Goal: Information Seeking & Learning: Get advice/opinions

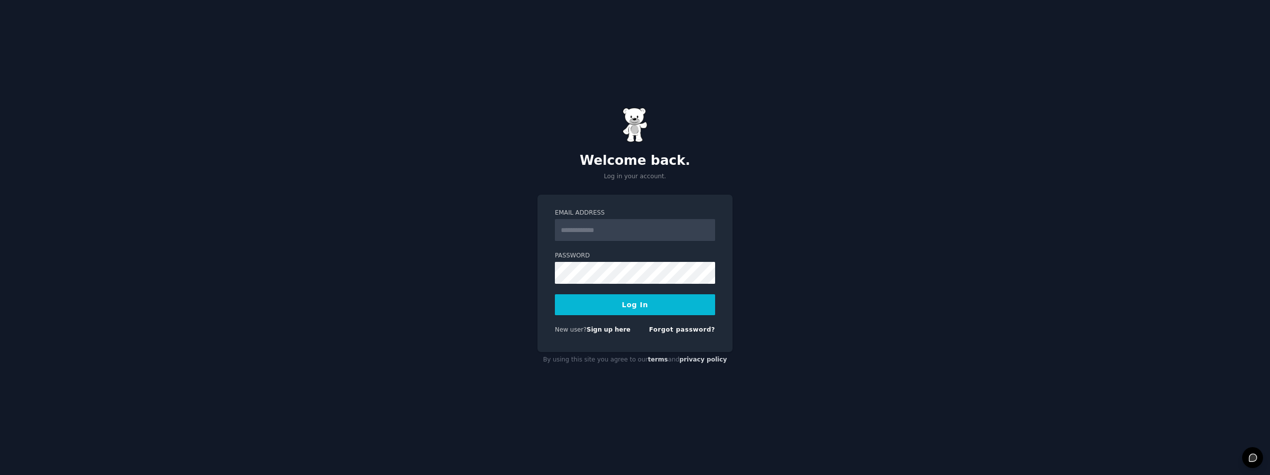
type input "**********"
click at [701, 307] on button "Log In" at bounding box center [635, 304] width 160 height 21
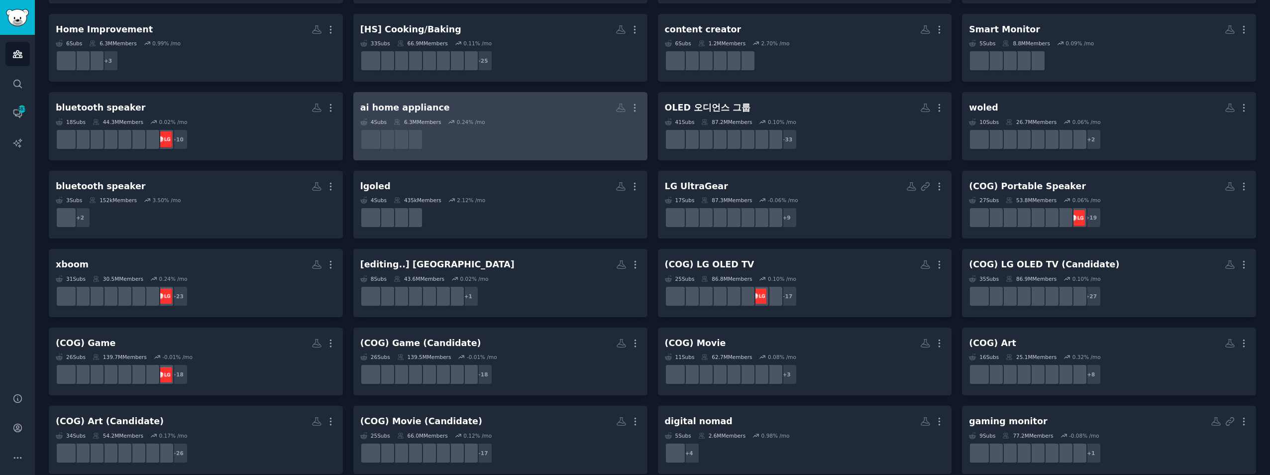
scroll to position [308, 0]
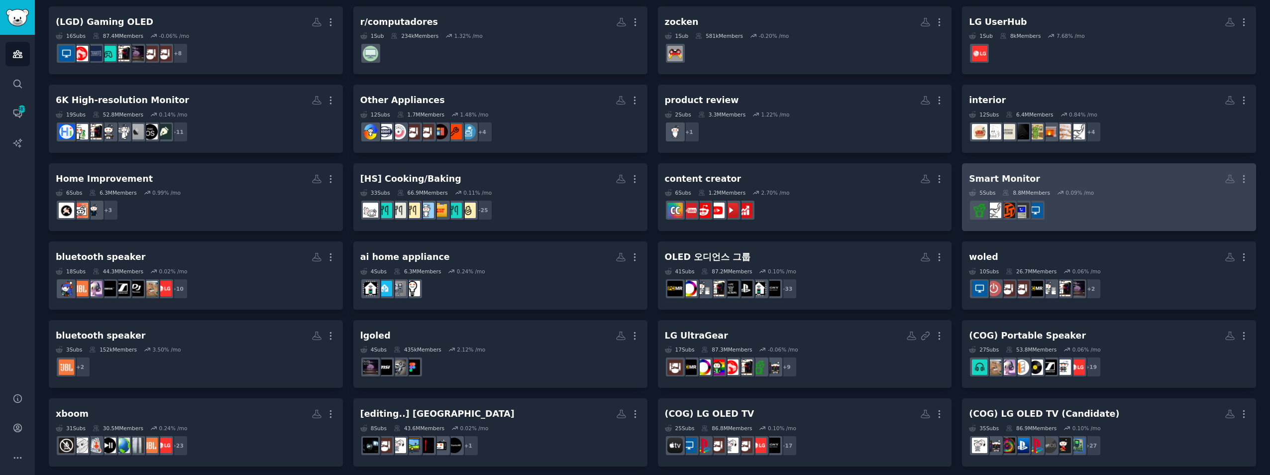
click at [1122, 190] on div "5 Sub s 8.8M Members 0.09 % /mo" at bounding box center [1109, 192] width 280 height 7
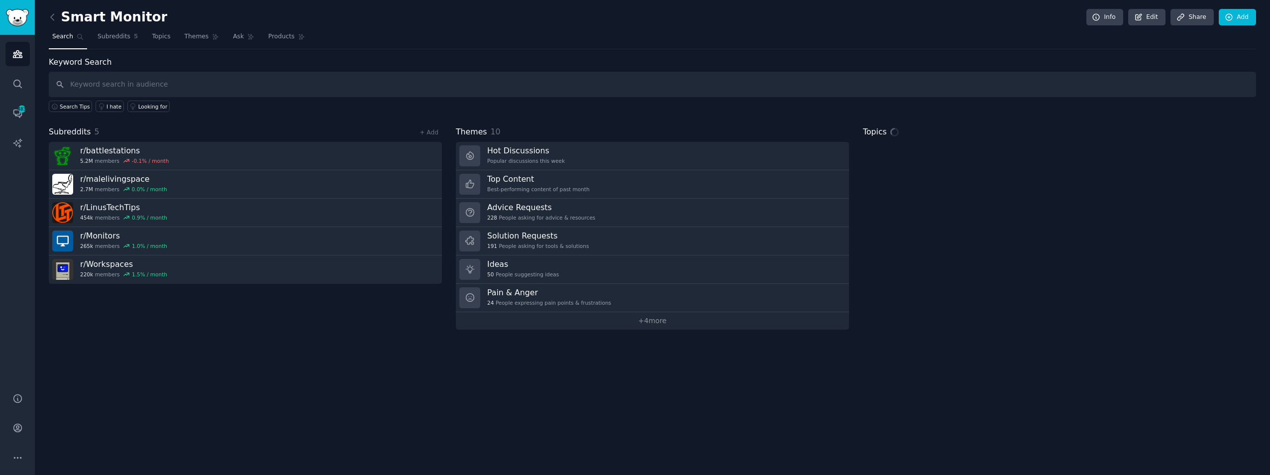
click at [515, 91] on input "text" at bounding box center [652, 84] width 1207 height 25
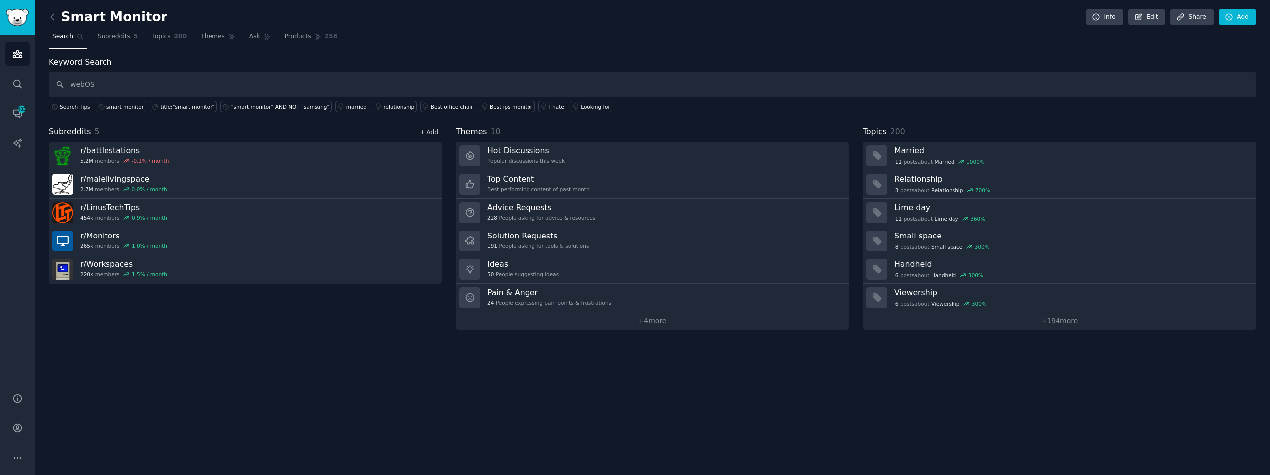
type input "webOS"
click at [434, 131] on link "+ Add" at bounding box center [429, 132] width 19 height 7
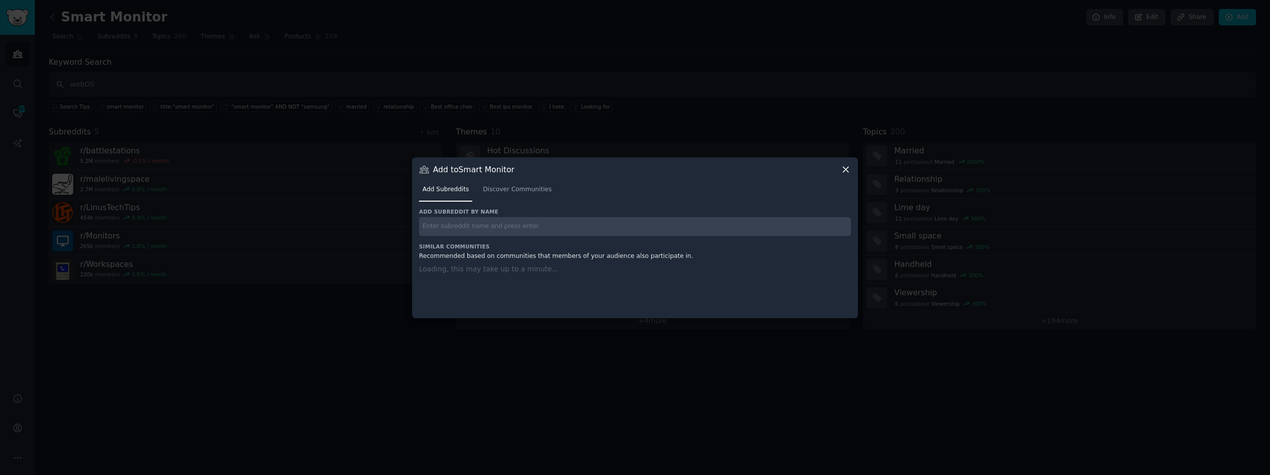
click at [482, 234] on input "text" at bounding box center [635, 226] width 432 height 19
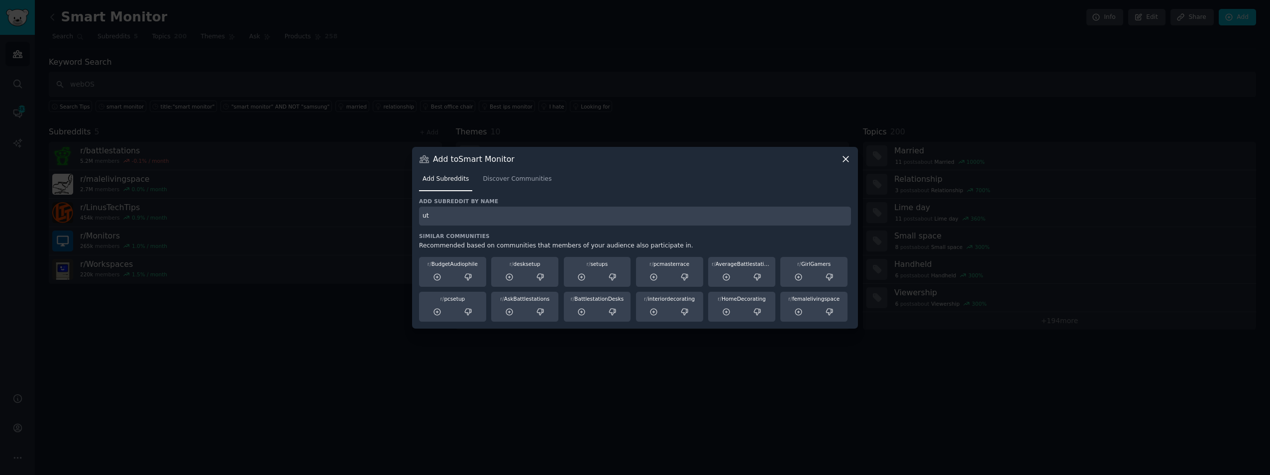
type input "u"
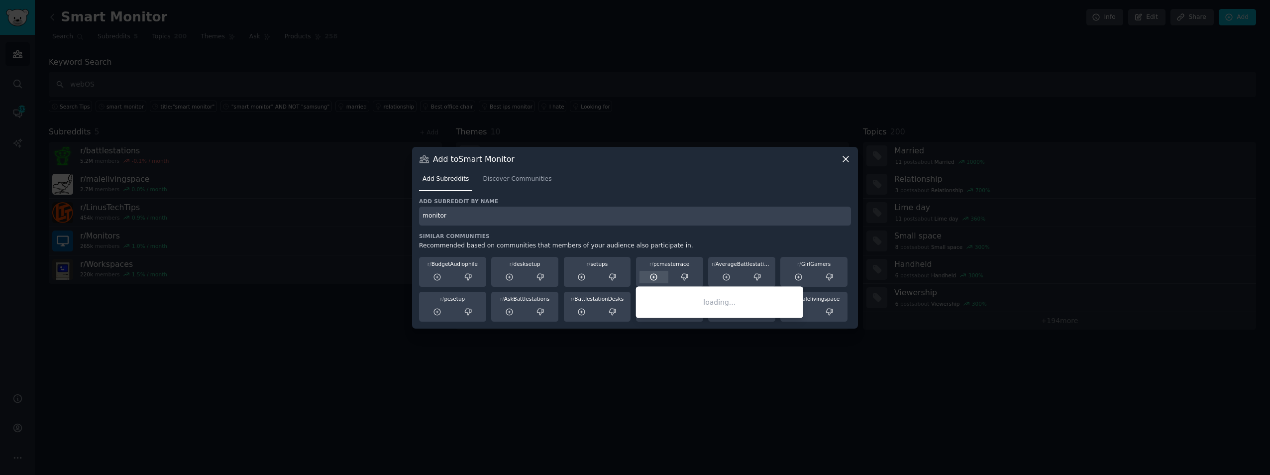
type input "monitor"
click at [658, 275] on icon at bounding box center [654, 277] width 9 height 9
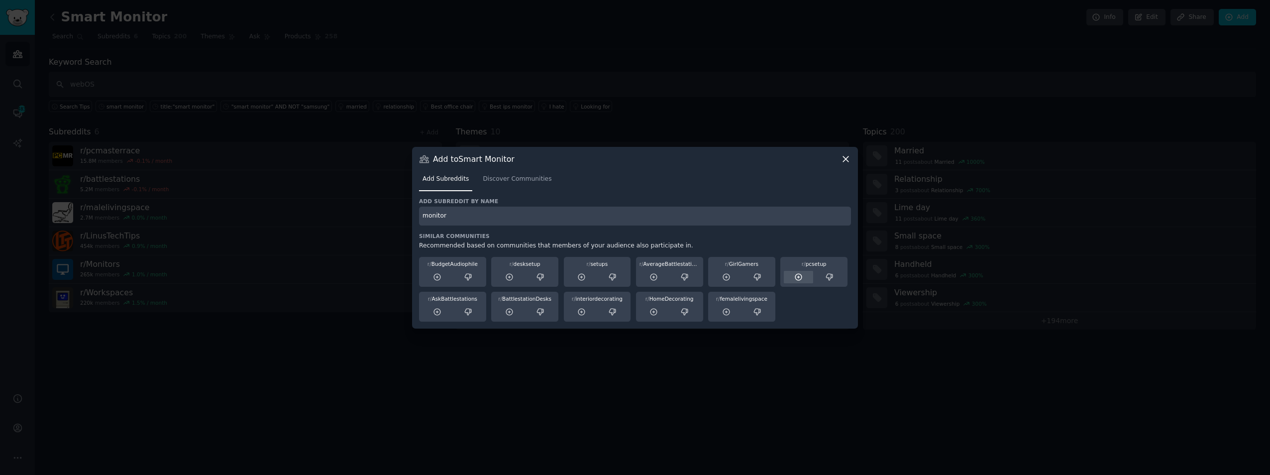
click at [801, 279] on icon at bounding box center [798, 277] width 6 height 6
click at [846, 159] on icon at bounding box center [845, 158] width 5 height 5
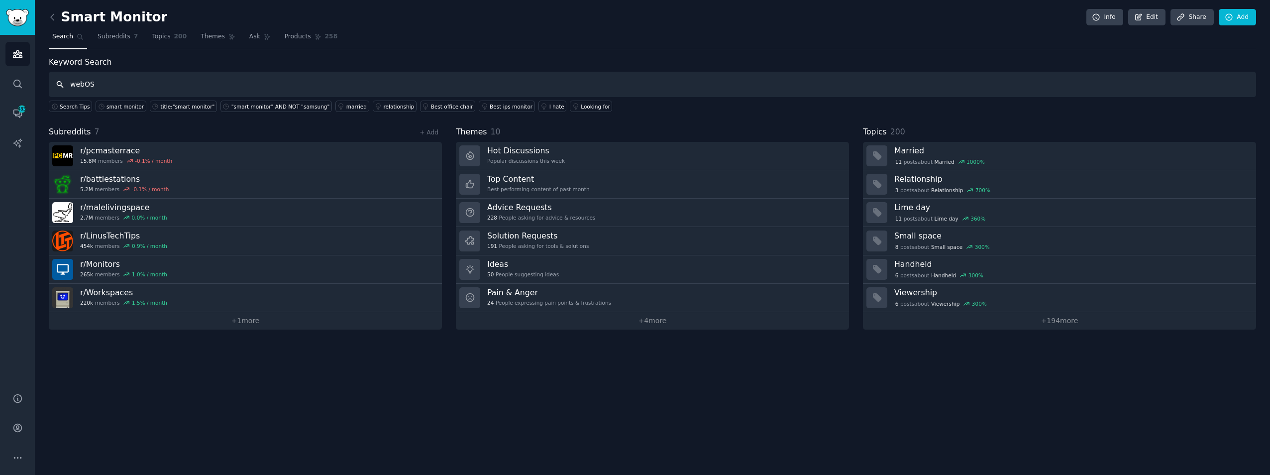
click at [230, 90] on input "webOS" at bounding box center [652, 84] width 1207 height 25
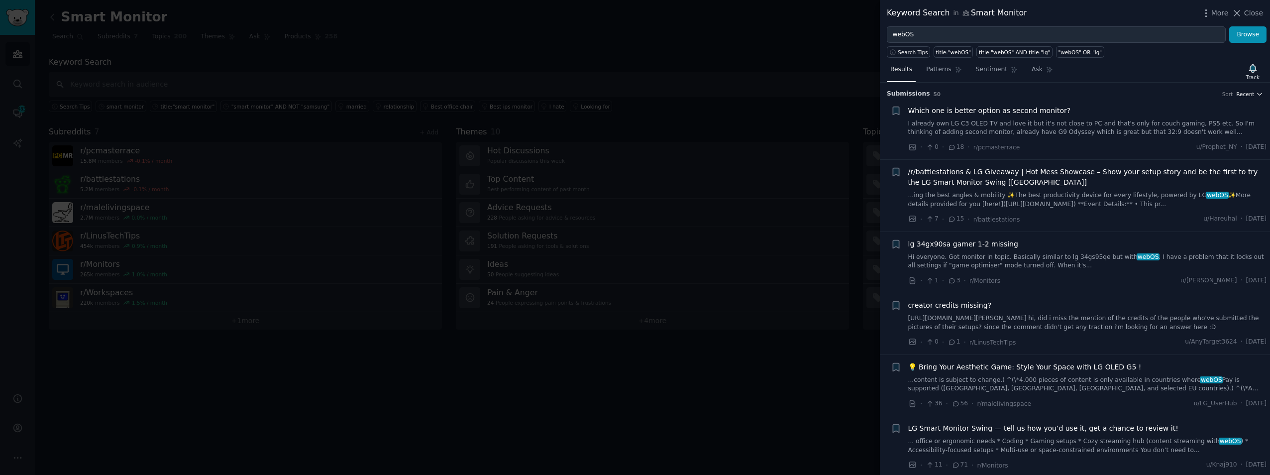
click at [1244, 92] on span "Recent" at bounding box center [1245, 94] width 18 height 7
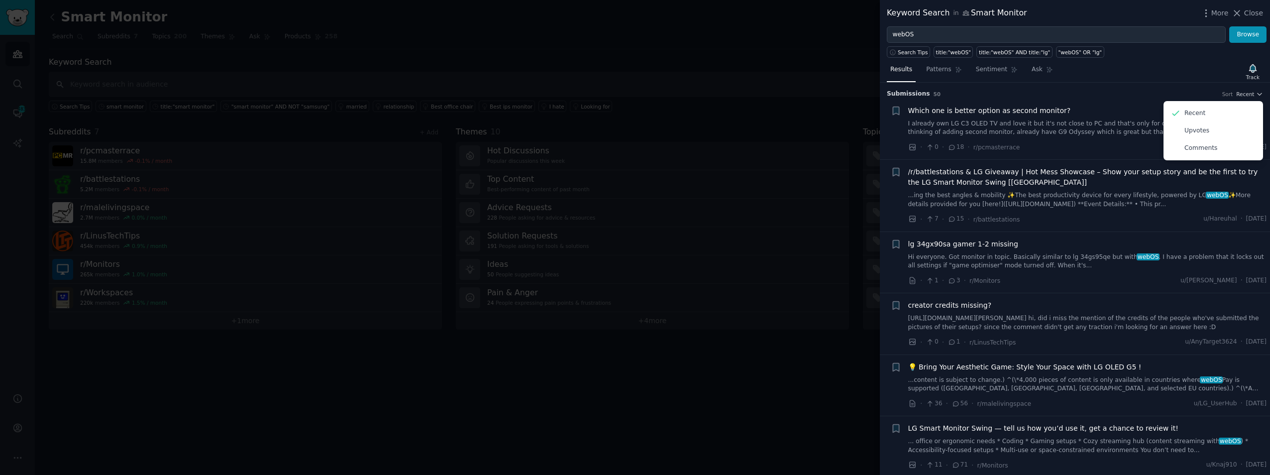
click at [1160, 92] on h3 "Submission s 50 Sort Recent Recent Upvotes Comments" at bounding box center [1075, 94] width 376 height 9
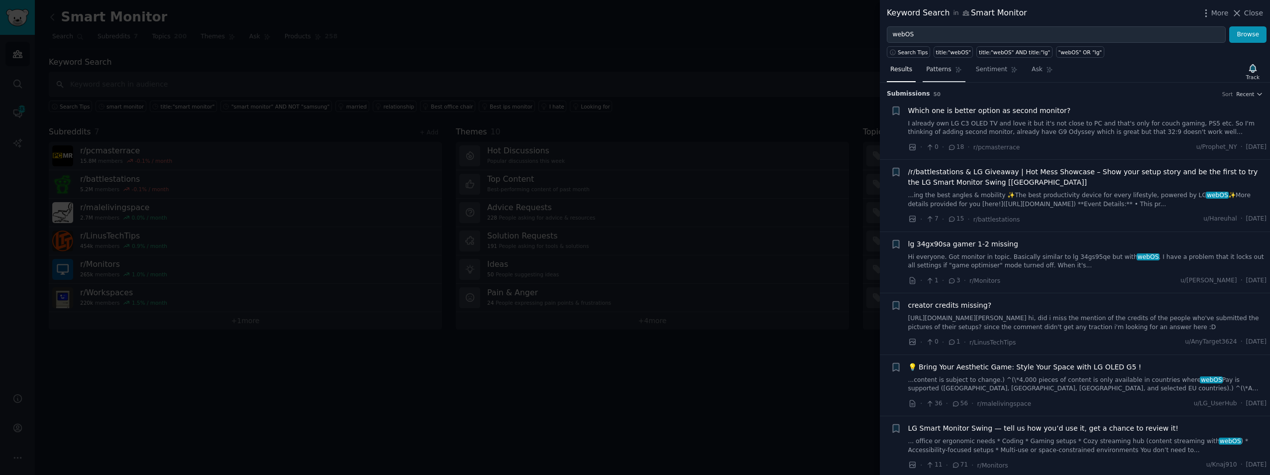
click at [947, 77] on link "Patterns" at bounding box center [944, 72] width 42 height 20
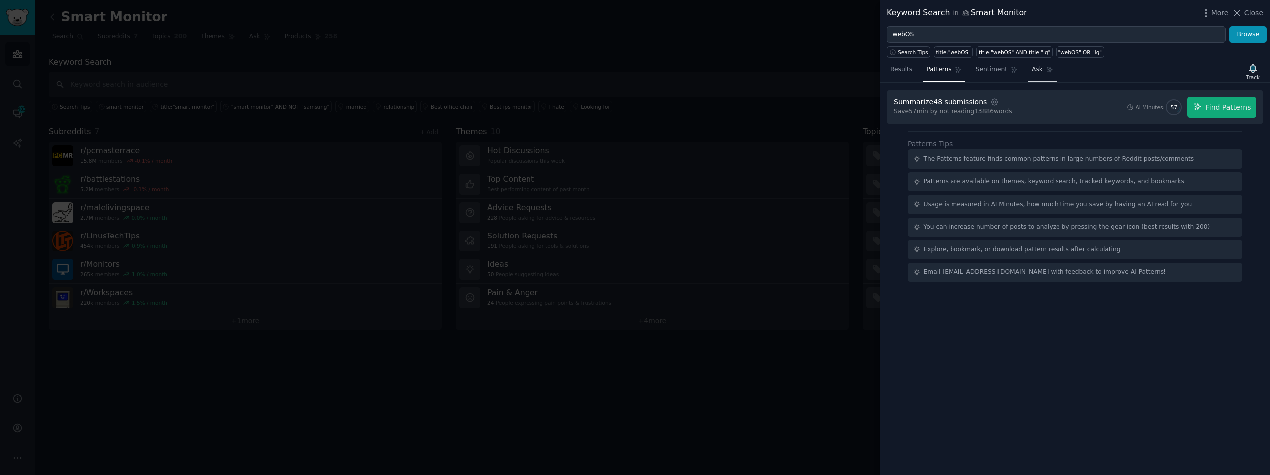
click at [1034, 75] on link "Ask" at bounding box center [1042, 72] width 28 height 20
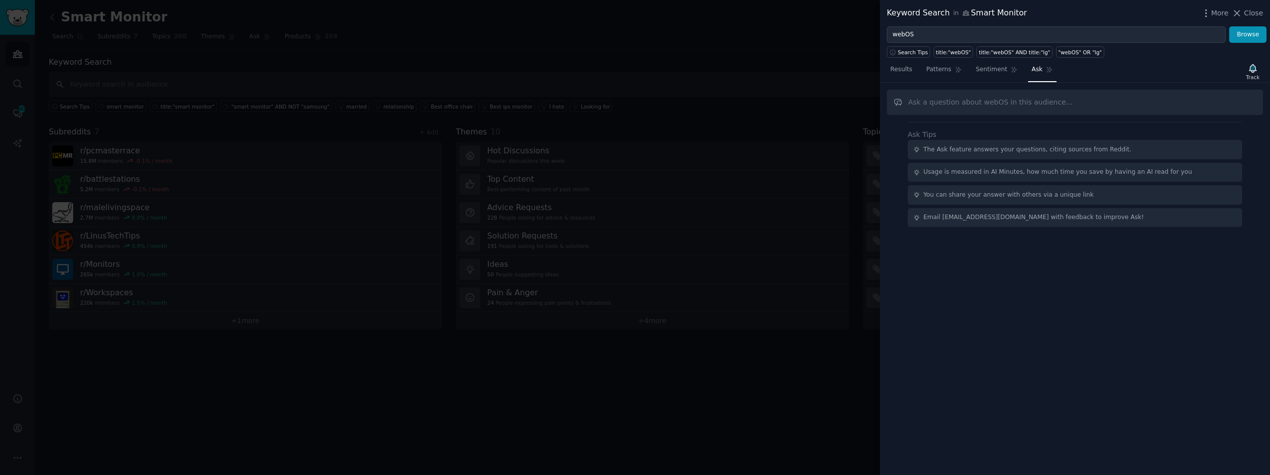
click at [1027, 91] on input "text" at bounding box center [1075, 102] width 376 height 25
click at [1015, 106] on input "text" at bounding box center [1075, 102] width 376 height 25
type input "webOS versus Tizen OS"
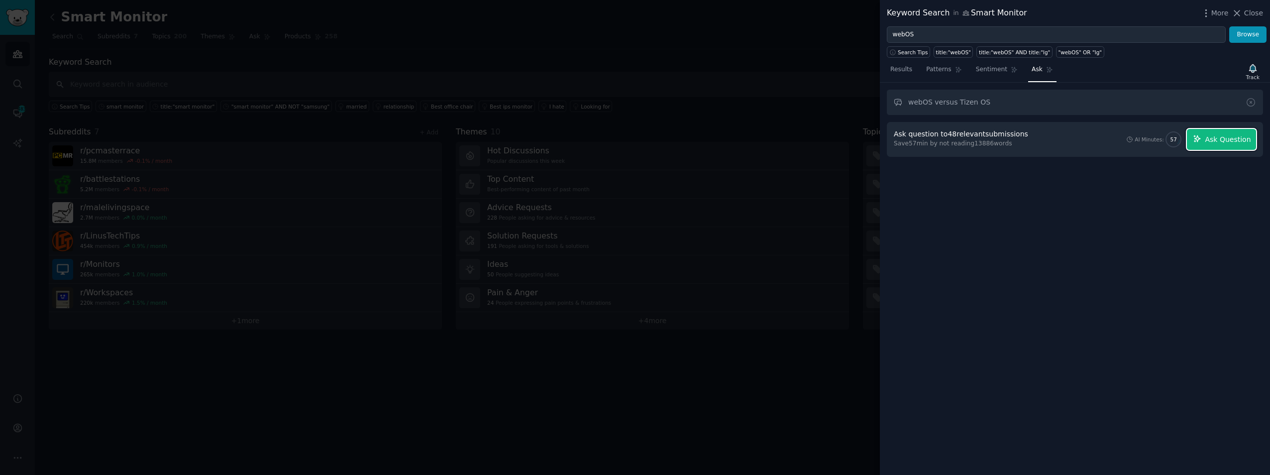
click at [1211, 134] on span "Ask Question" at bounding box center [1228, 139] width 46 height 10
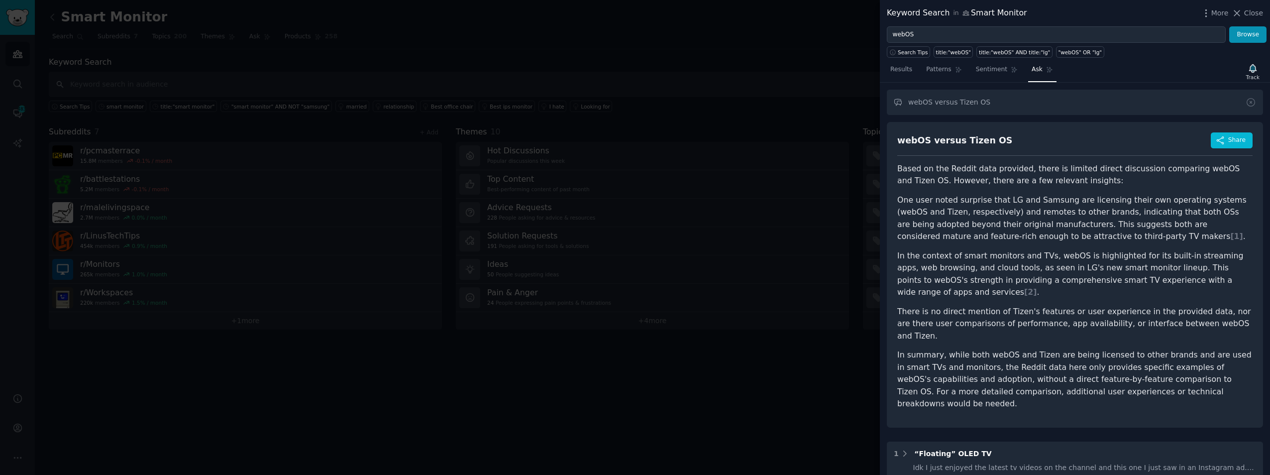
click at [1033, 247] on ul "One user noted surprise that LG and Samsung are licensing their own operating s…" at bounding box center [1074, 268] width 355 height 148
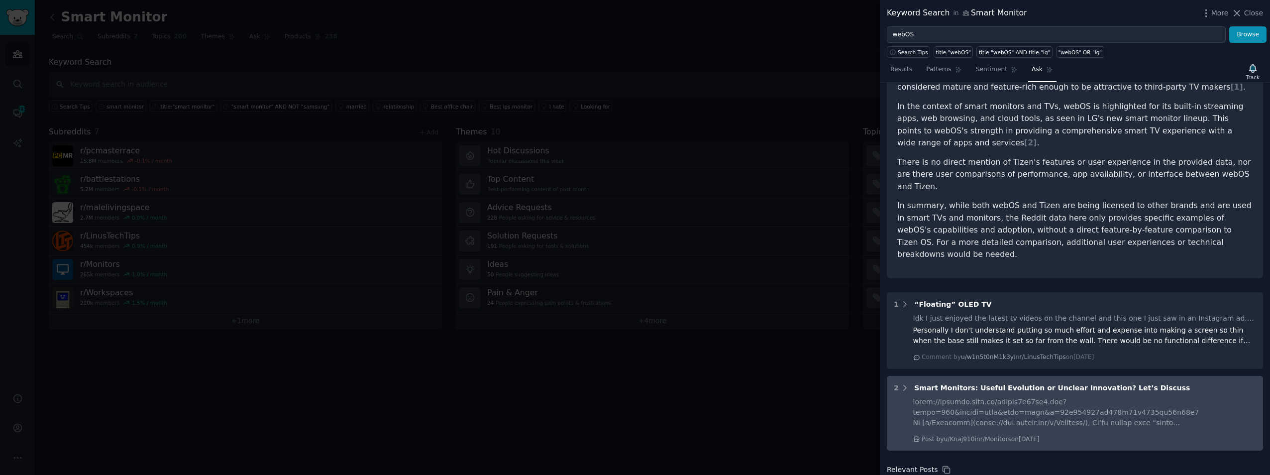
scroll to position [275, 0]
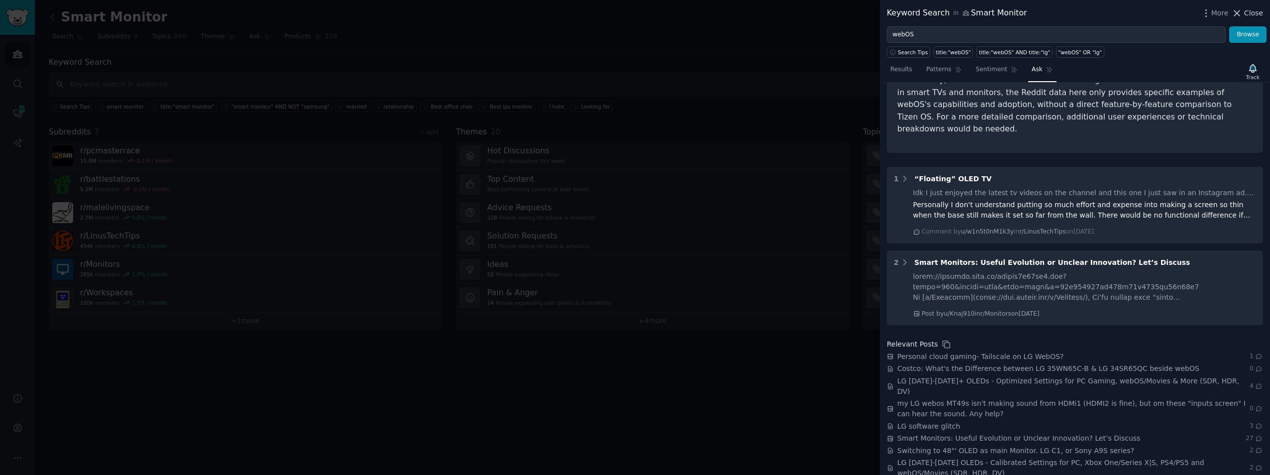
click at [1242, 10] on icon at bounding box center [1237, 13] width 10 height 10
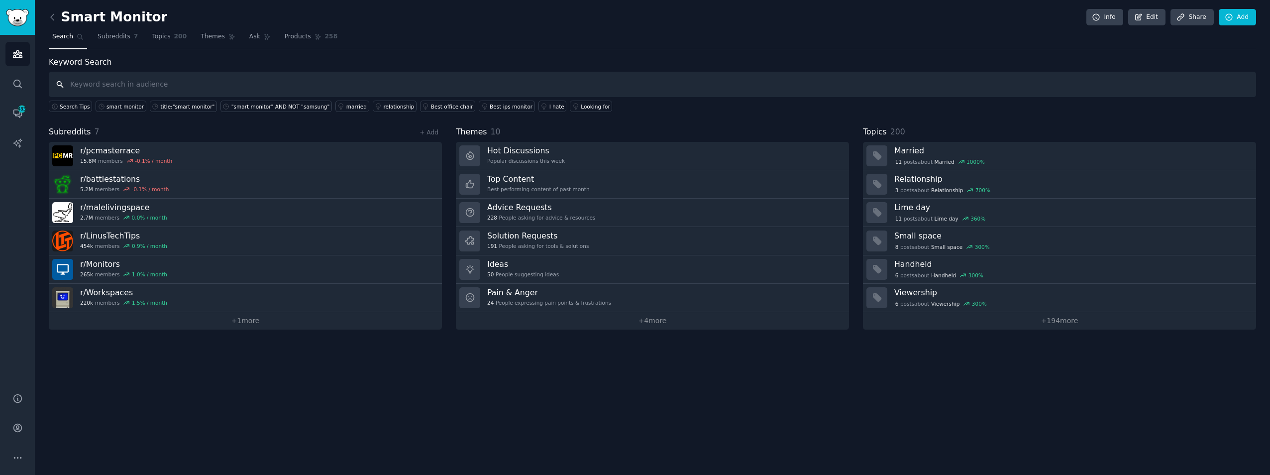
click at [212, 90] on input "text" at bounding box center [652, 84] width 1207 height 25
type input "webOS"
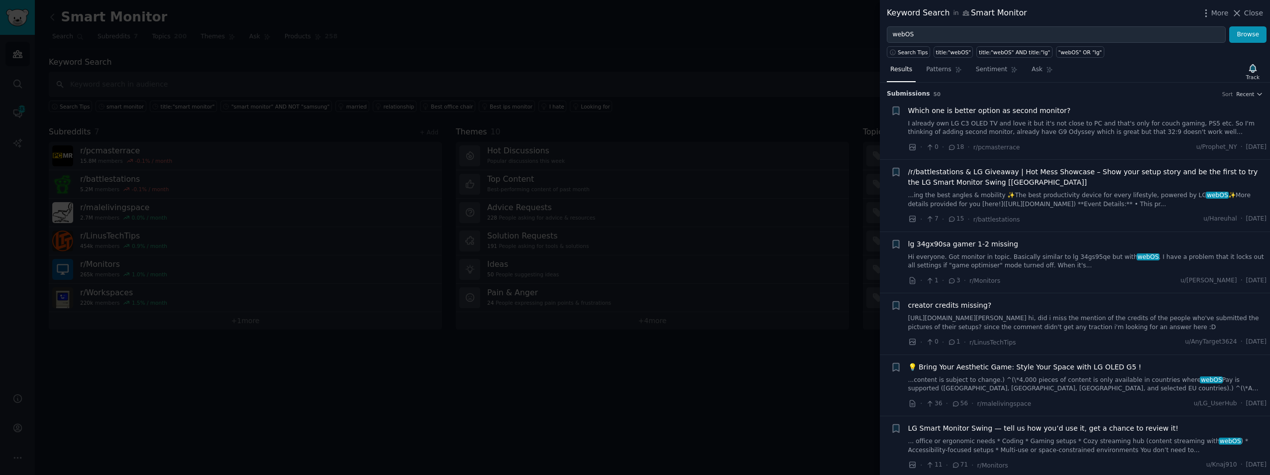
click at [296, 330] on div at bounding box center [635, 237] width 1270 height 475
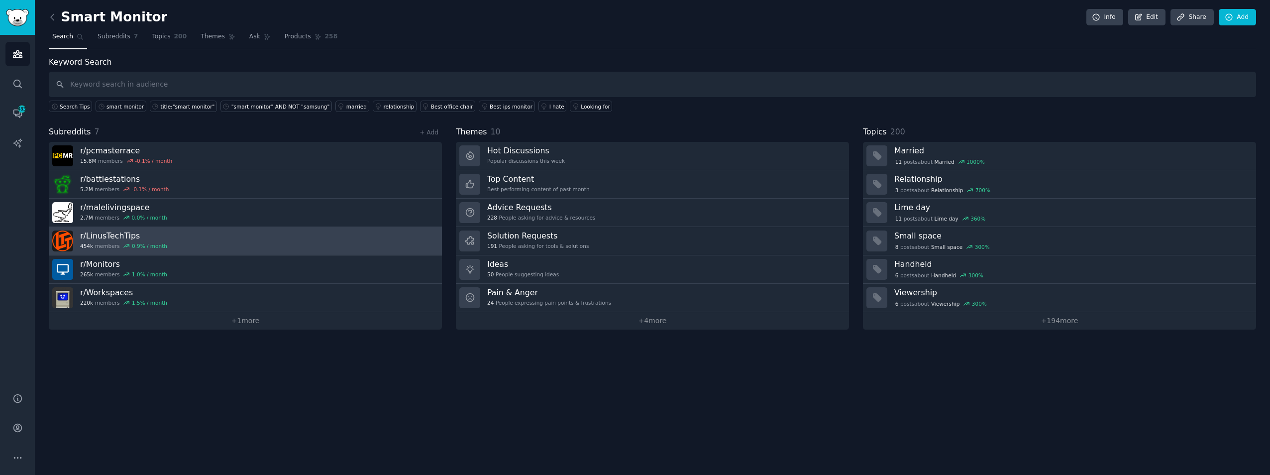
click at [343, 239] on link "r/ LinusTechTips 454k members 0.9 % / month" at bounding box center [245, 241] width 393 height 28
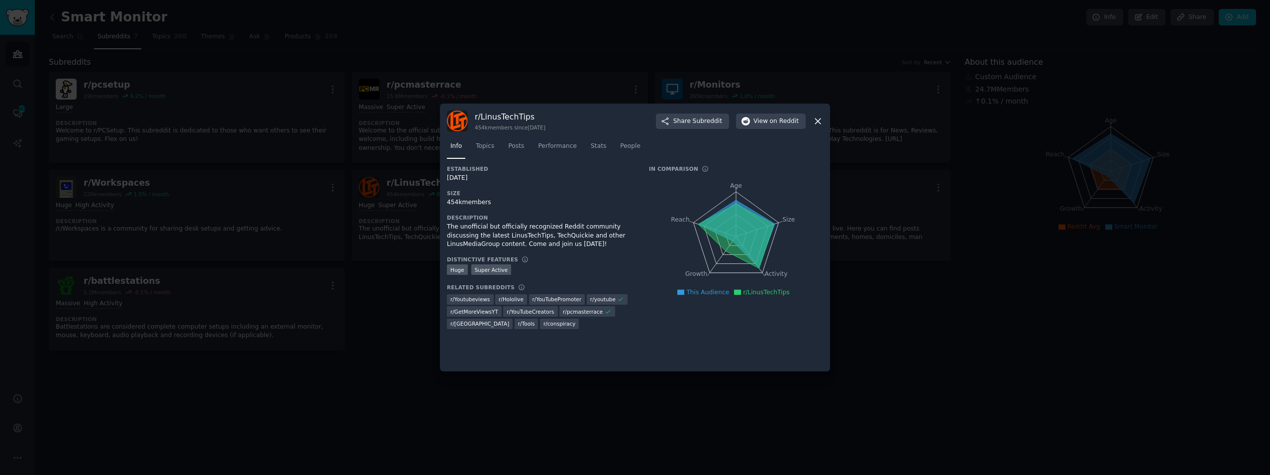
click at [816, 121] on icon at bounding box center [818, 121] width 10 height 10
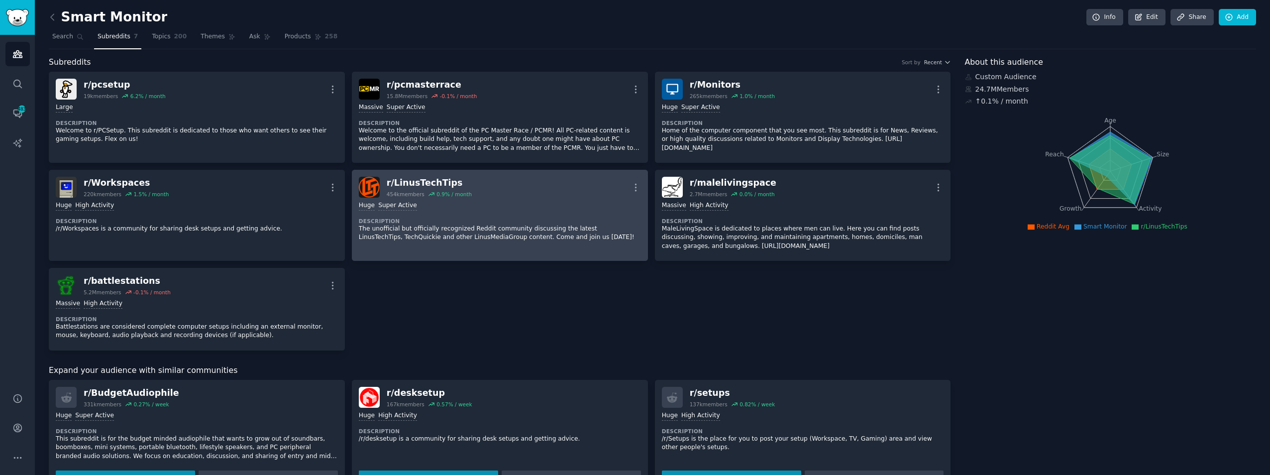
click at [641, 190] on link "r/ LinusTechTips 454k members 0.9 % / month More Huge Super Active Description …" at bounding box center [500, 215] width 296 height 91
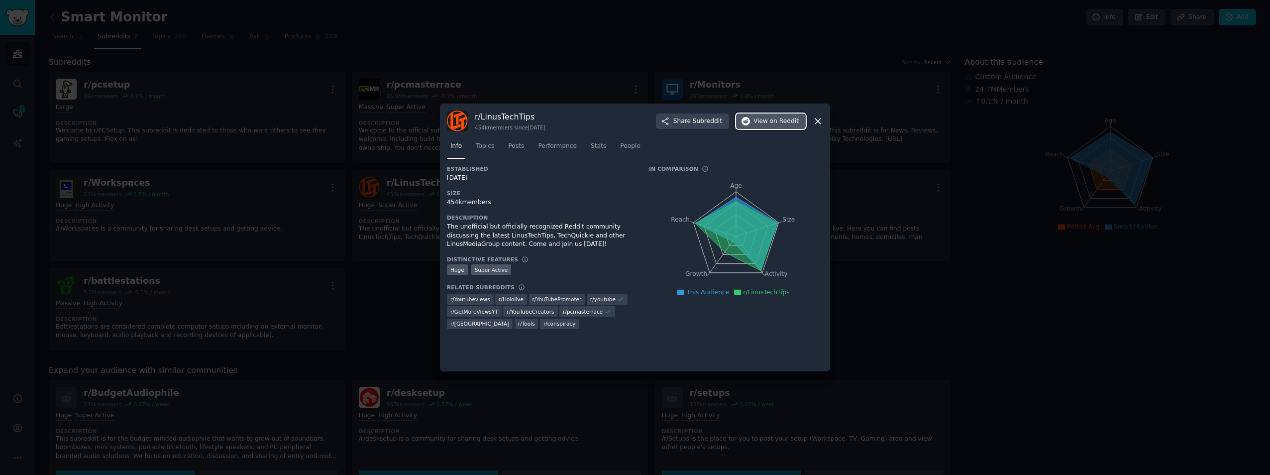
click at [805, 120] on button "View on Reddit" at bounding box center [771, 121] width 70 height 16
click at [277, 177] on div at bounding box center [635, 237] width 1270 height 475
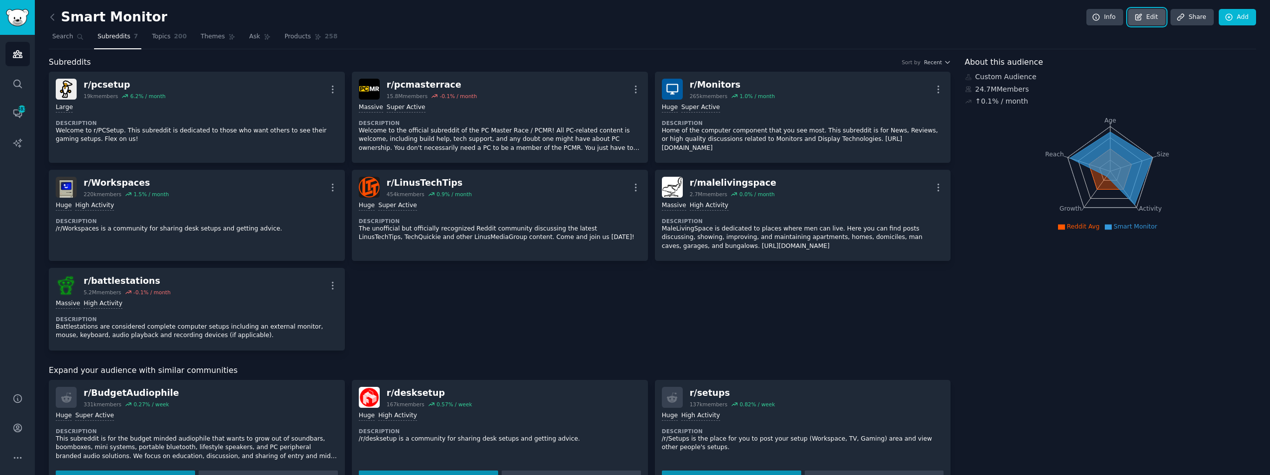
click at [1148, 14] on link "Edit" at bounding box center [1146, 17] width 37 height 17
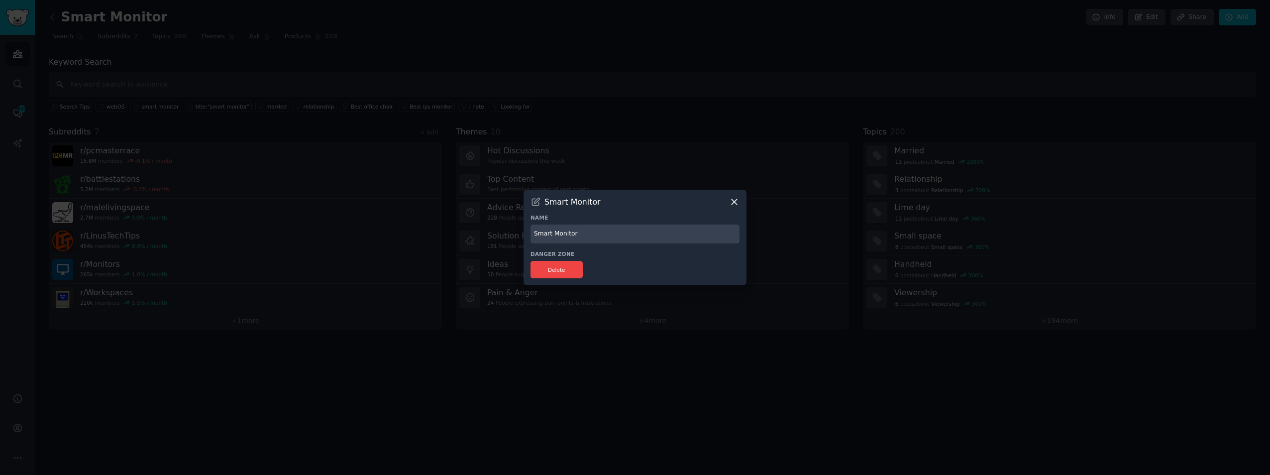
click at [739, 202] on icon at bounding box center [734, 202] width 10 height 10
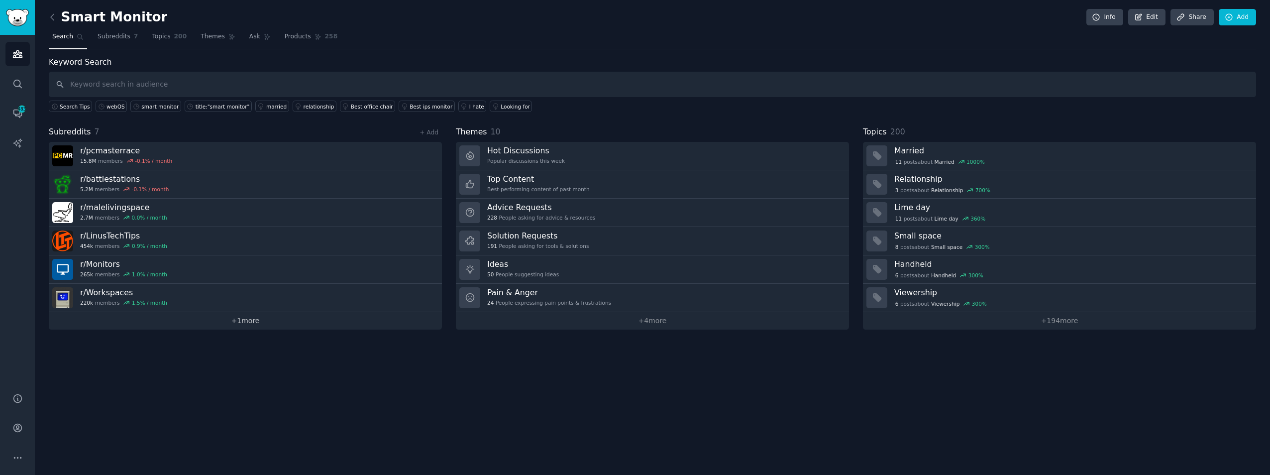
click at [304, 316] on link "+ 1 more" at bounding box center [245, 320] width 393 height 17
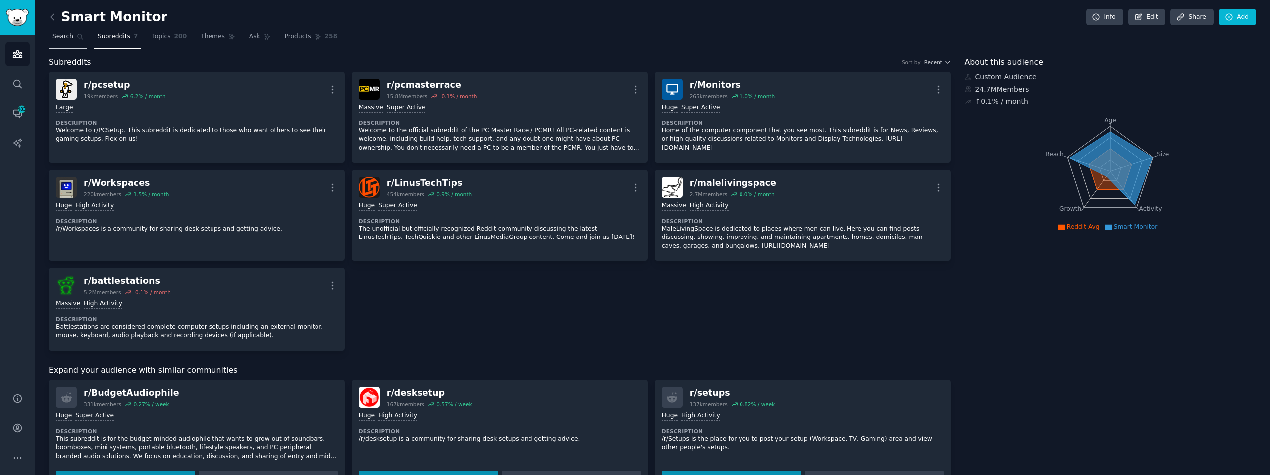
click at [71, 38] on link "Search" at bounding box center [68, 39] width 38 height 20
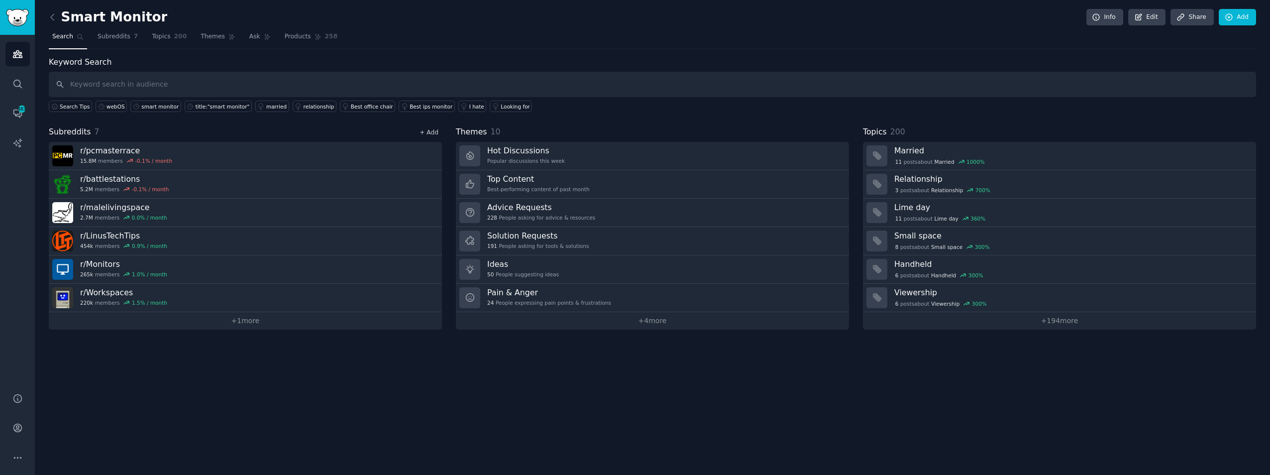
click at [424, 132] on link "+ Add" at bounding box center [429, 132] width 19 height 7
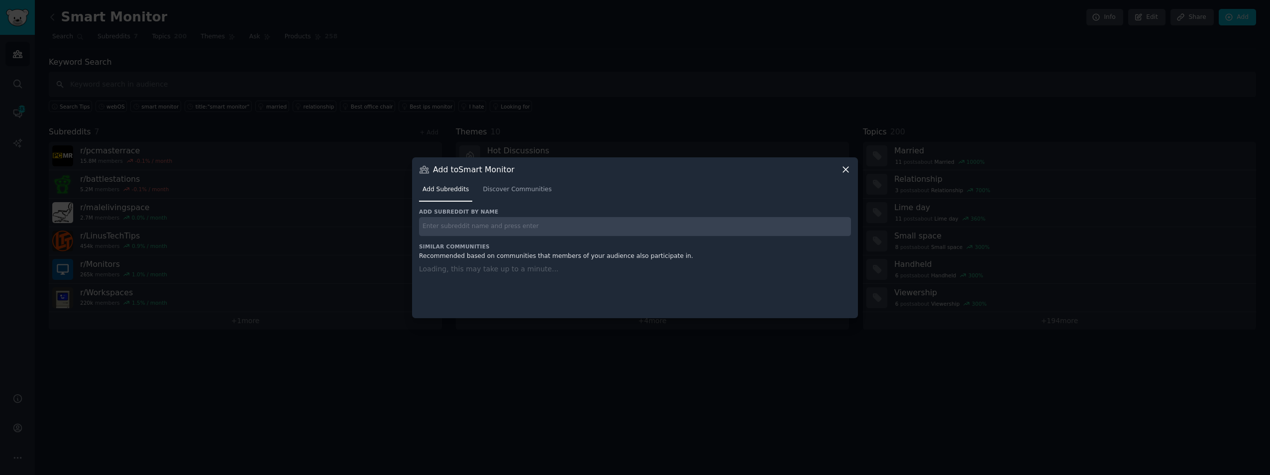
click at [605, 228] on input "text" at bounding box center [635, 226] width 432 height 19
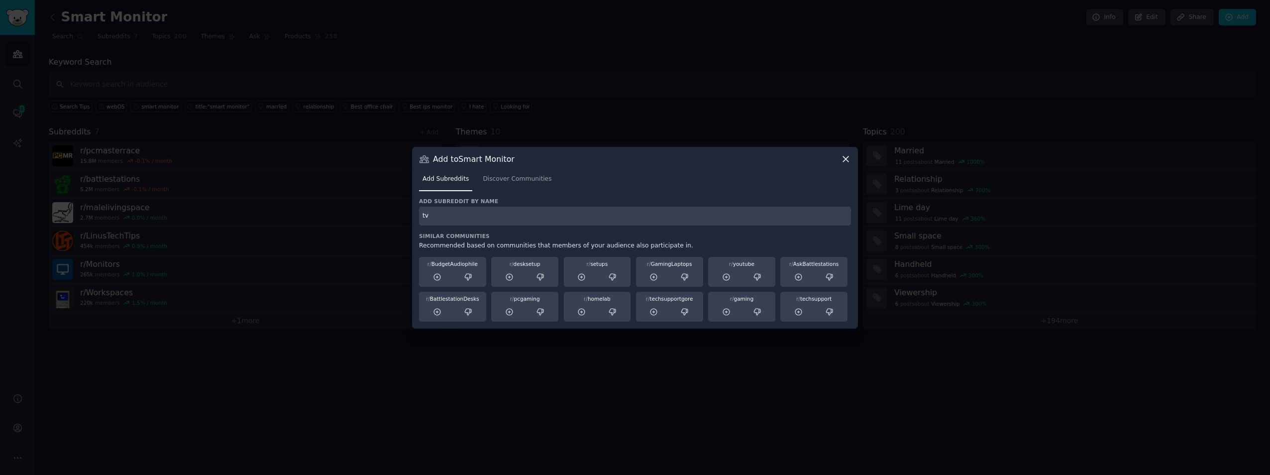
type input "t"
type input "TV"
click at [843, 160] on icon at bounding box center [846, 159] width 10 height 10
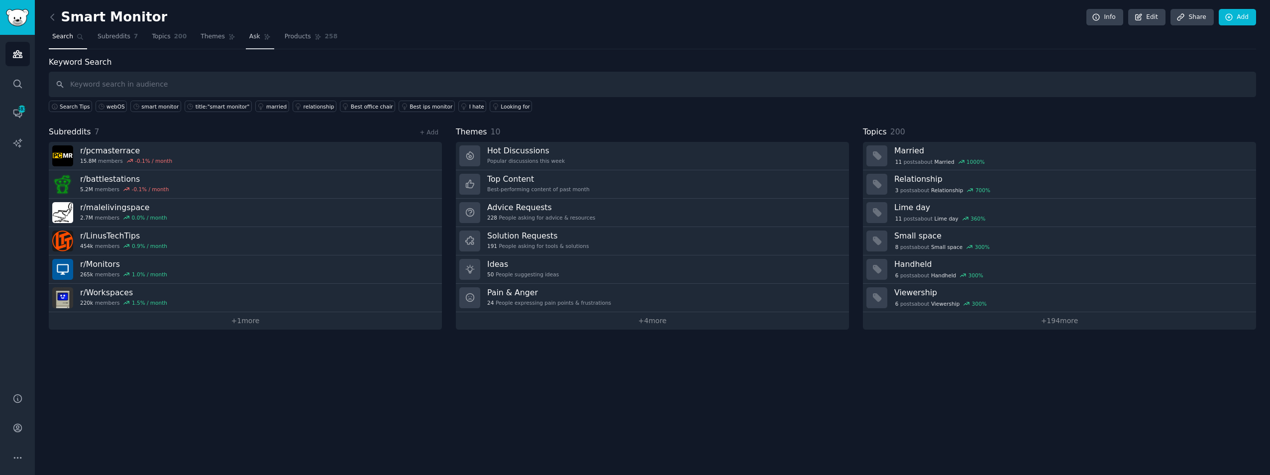
click at [249, 39] on span "Ask" at bounding box center [254, 36] width 11 height 9
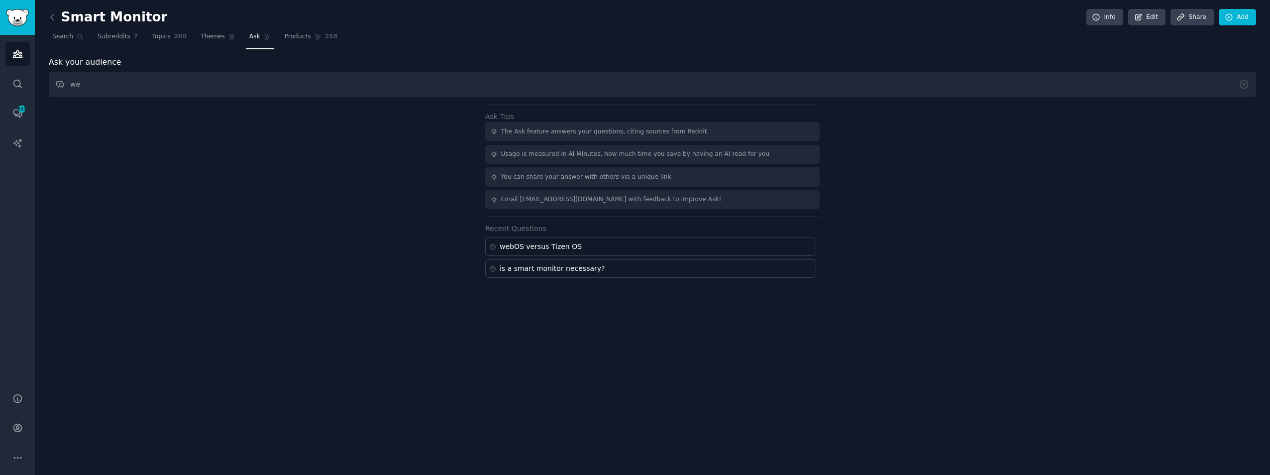
type input "w"
type input "opinions on webOS"
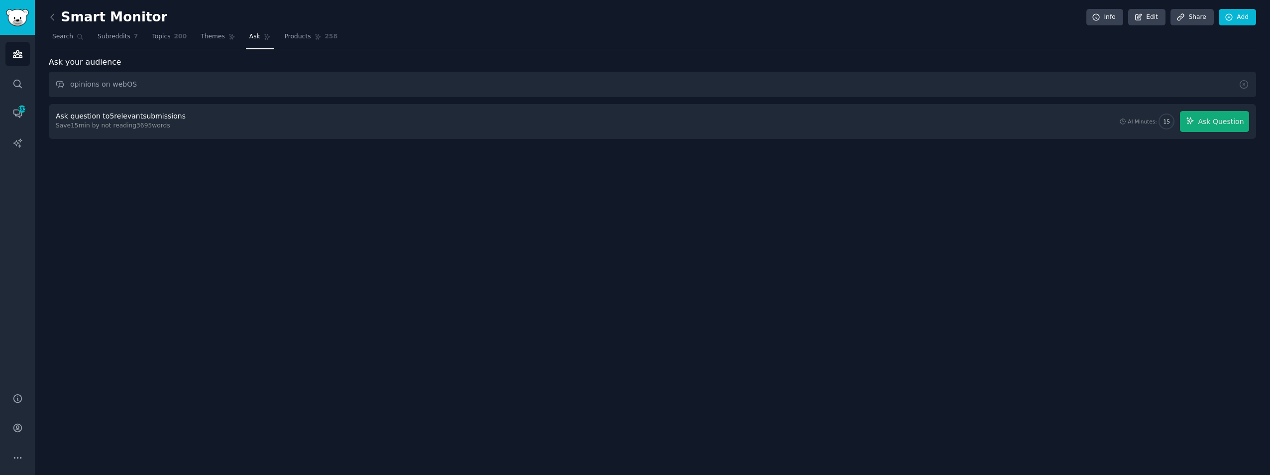
click at [921, 107] on div "Ask question to 5 relevant submissions Save 15 min by not reading 3695 words AI…" at bounding box center [652, 121] width 1207 height 35
click at [1221, 118] on span "Ask Question" at bounding box center [1221, 121] width 46 height 10
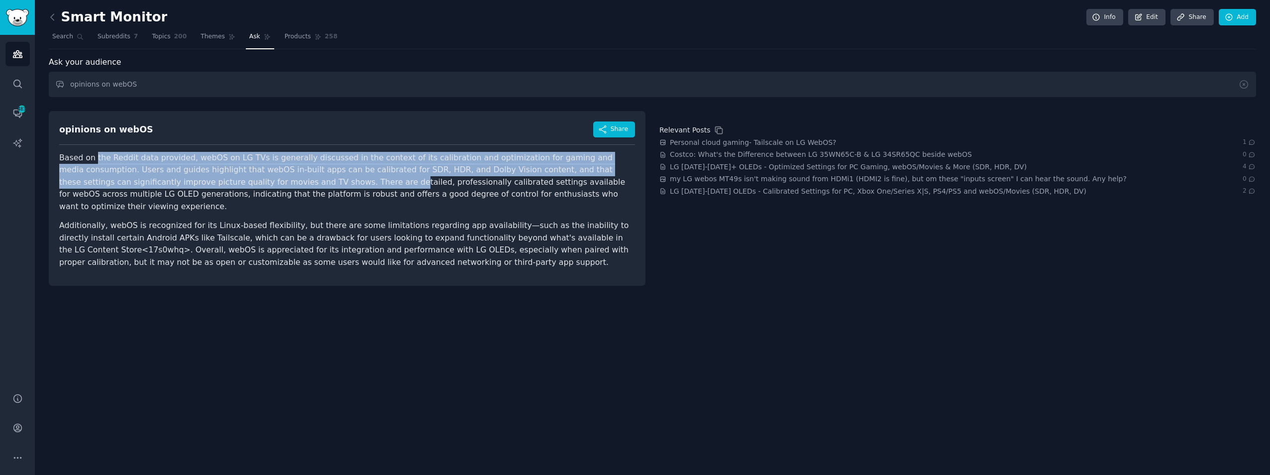
drag, startPoint x: 173, startPoint y: 165, endPoint x: 370, endPoint y: 199, distance: 199.9
click at [370, 199] on p "Based on the Reddit data provided, webOS on LG TVs is generally discussed in th…" at bounding box center [347, 182] width 576 height 61
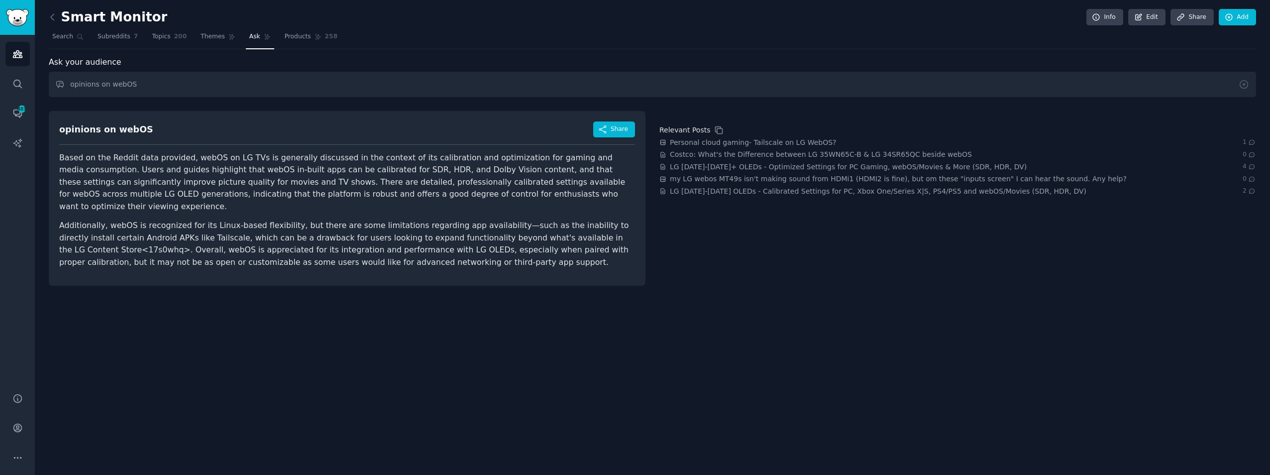
drag, startPoint x: 370, startPoint y: 199, endPoint x: 398, endPoint y: 200, distance: 27.4
click at [398, 200] on p "Based on the Reddit data provided, webOS on LG TVs is generally discussed in th…" at bounding box center [347, 182] width 576 height 61
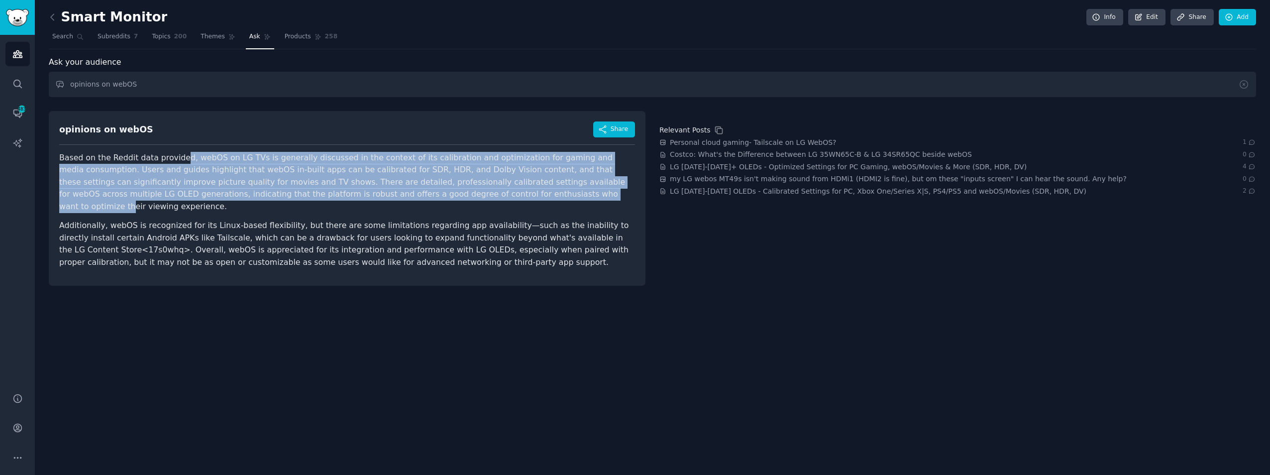
drag, startPoint x: 180, startPoint y: 158, endPoint x: 516, endPoint y: 197, distance: 338.7
click at [516, 197] on p "Based on the Reddit data provided, webOS on LG TVs is generally discussed in th…" at bounding box center [347, 182] width 576 height 61
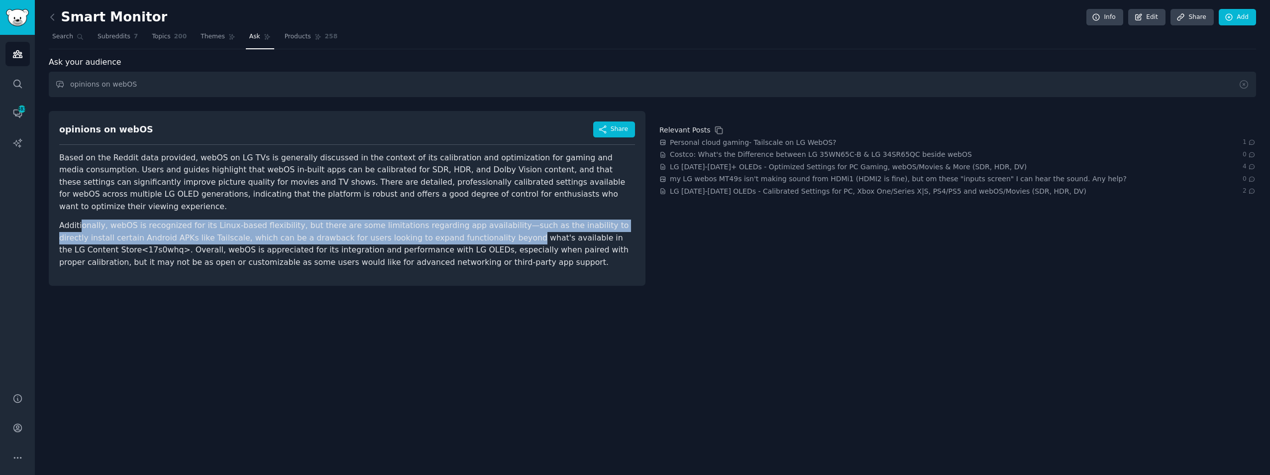
drag, startPoint x: 81, startPoint y: 213, endPoint x: 479, endPoint y: 228, distance: 398.5
click at [479, 228] on p "Additionally, webOS is recognized for its Linux-based flexibility, but there ar…" at bounding box center [347, 243] width 576 height 49
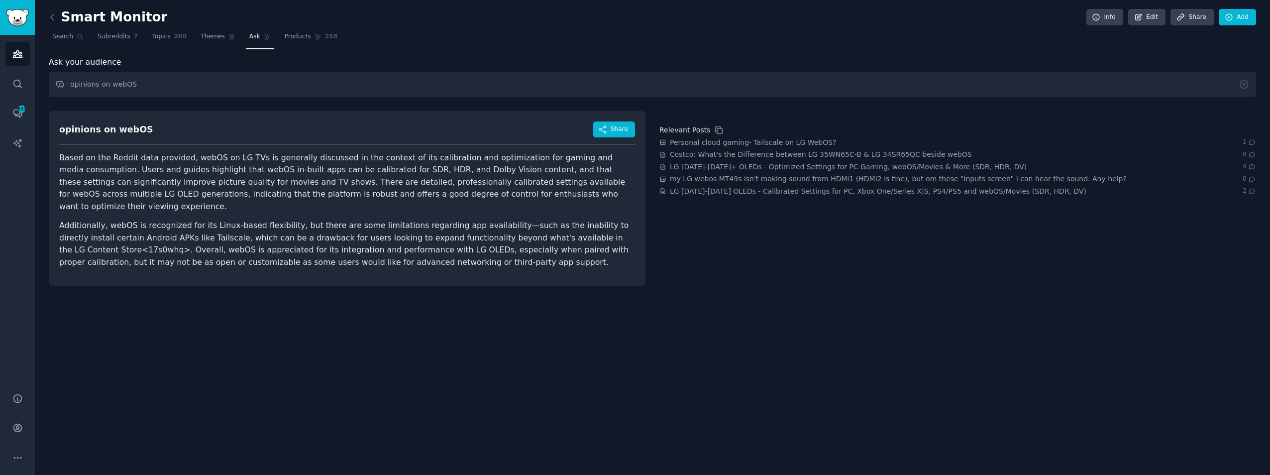
click at [482, 228] on p "Additionally, webOS is recognized for its Linux-based flexibility, but there ar…" at bounding box center [347, 243] width 576 height 49
